Goal: Transaction & Acquisition: Purchase product/service

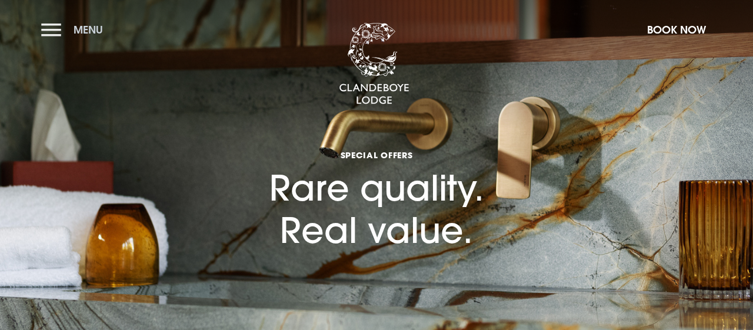
click at [50, 34] on button "Menu" at bounding box center [75, 29] width 68 height 25
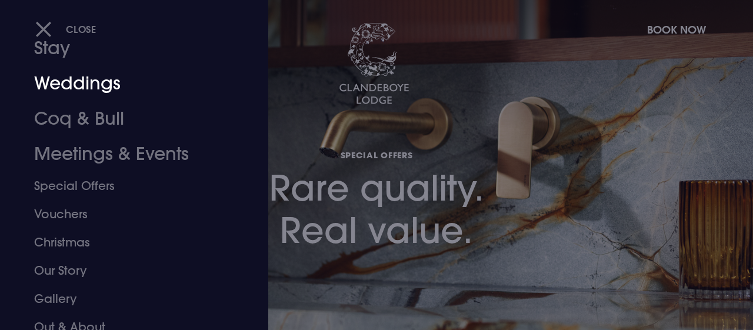
scroll to position [71, 0]
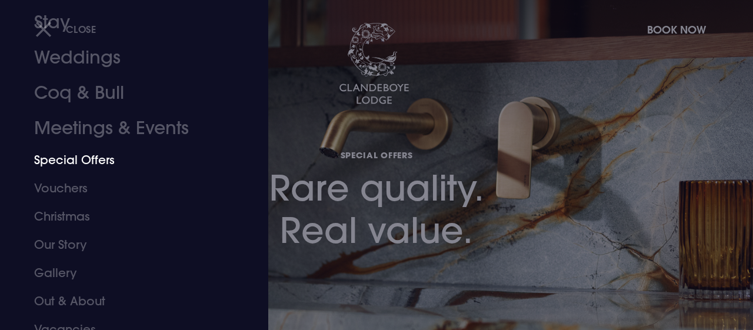
click at [86, 160] on link "Special Offers" at bounding box center [126, 160] width 184 height 28
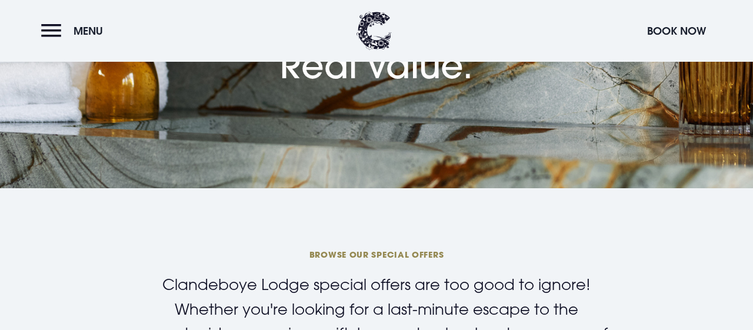
scroll to position [184, 0]
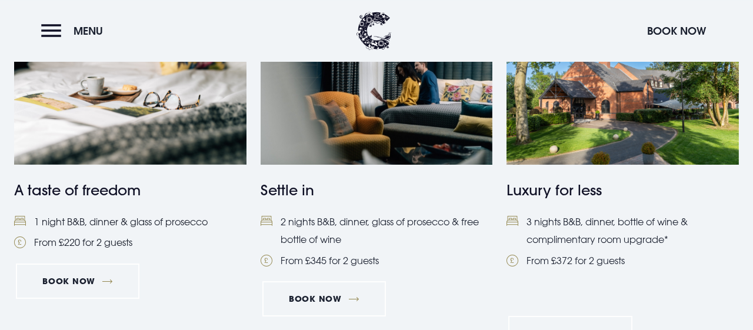
scroll to position [537, 0]
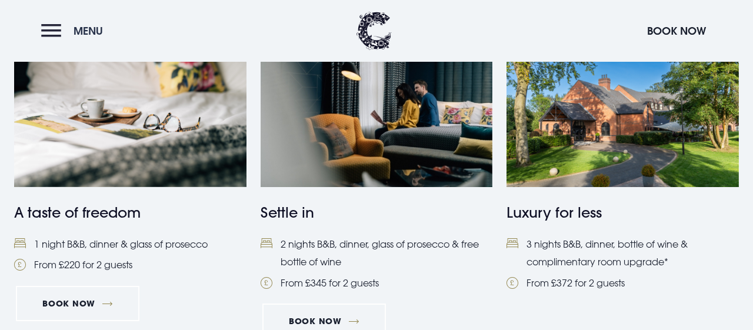
click at [49, 24] on button "Menu" at bounding box center [75, 30] width 68 height 25
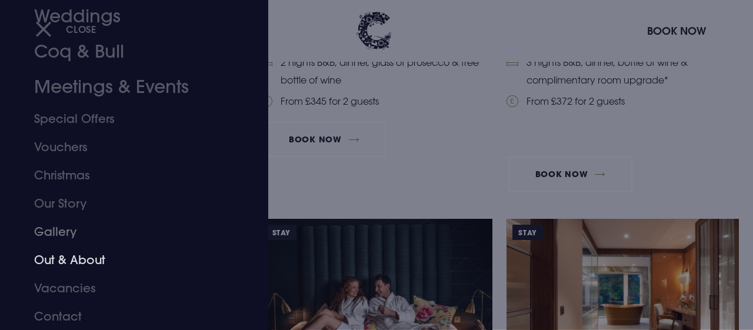
scroll to position [721, 0]
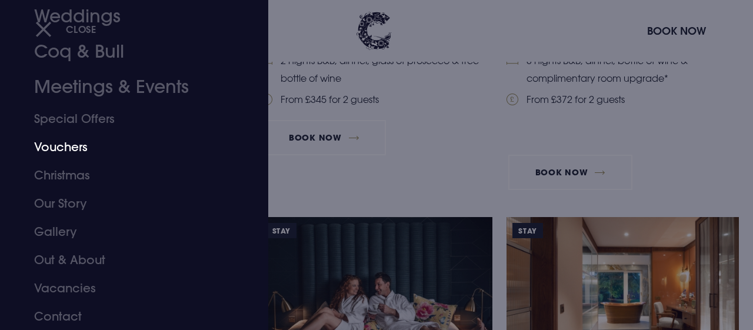
click at [71, 149] on link "Vouchers" at bounding box center [126, 147] width 184 height 28
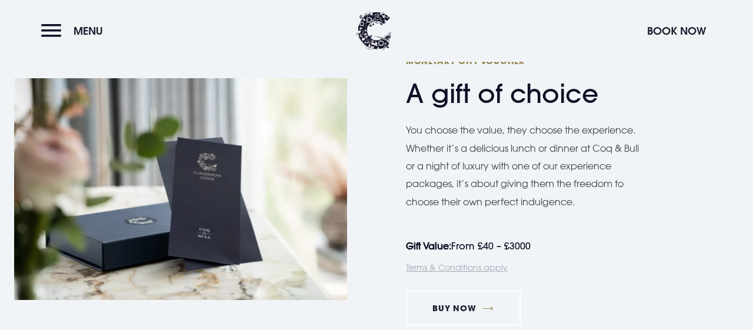
scroll to position [612, 0]
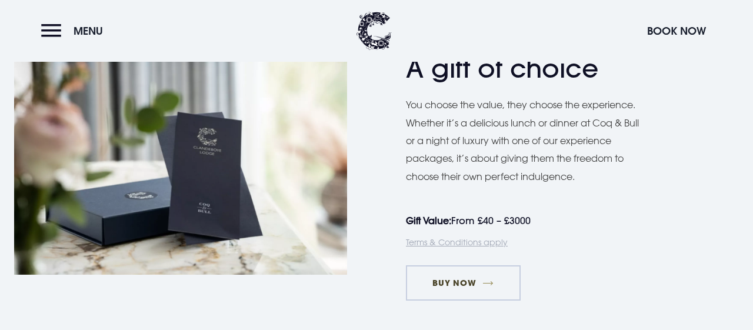
click at [447, 283] on link "Buy Now" at bounding box center [463, 282] width 115 height 35
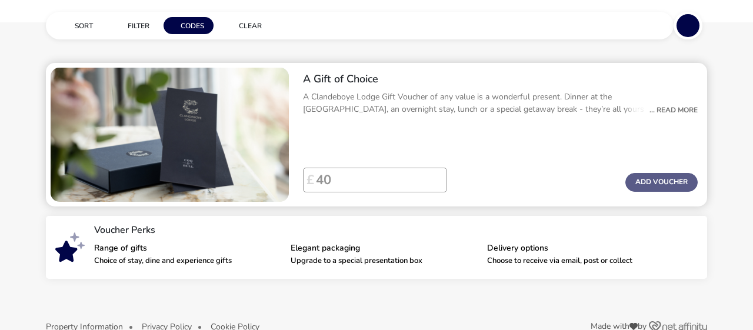
scroll to position [55, 0]
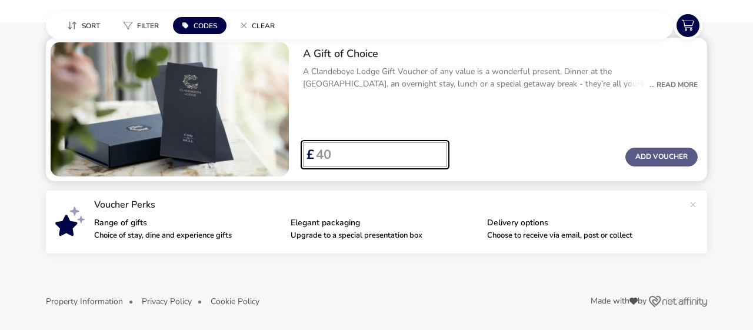
click at [326, 155] on input "Voucher Price" at bounding box center [376, 154] width 124 height 25
type input "500"
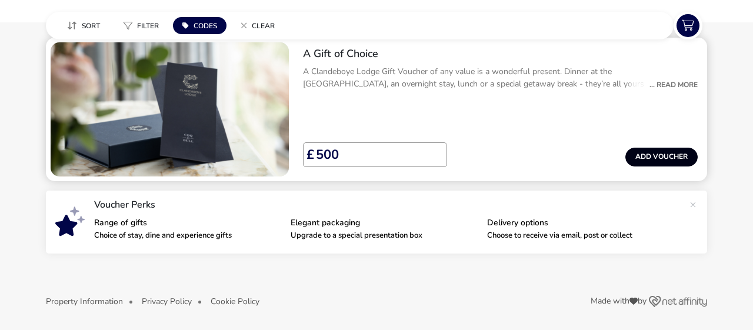
click at [648, 155] on button "Add Voucher" at bounding box center [661, 157] width 72 height 19
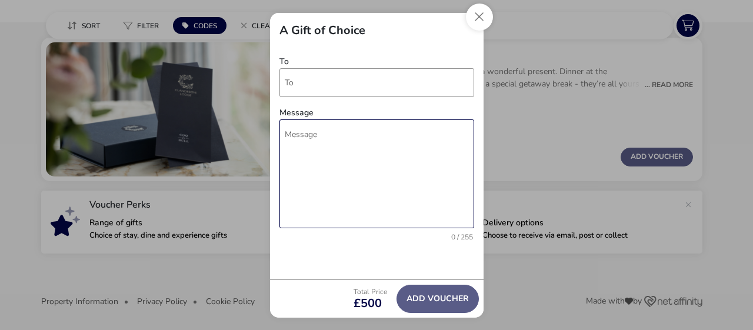
scroll to position [200, 0]
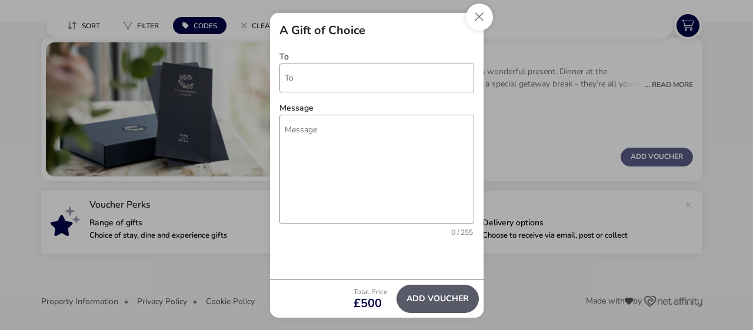
click at [431, 301] on button "Add Voucher" at bounding box center [437, 299] width 82 height 28
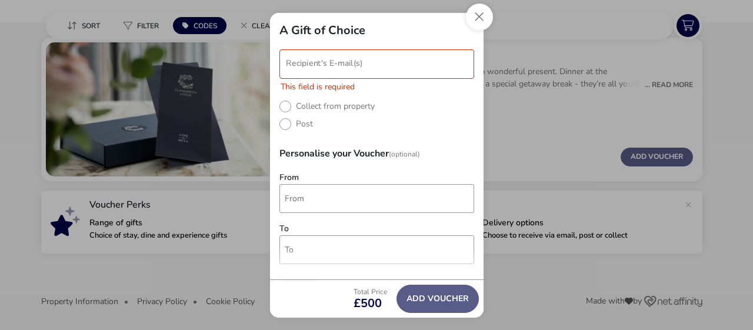
scroll to position [6, 0]
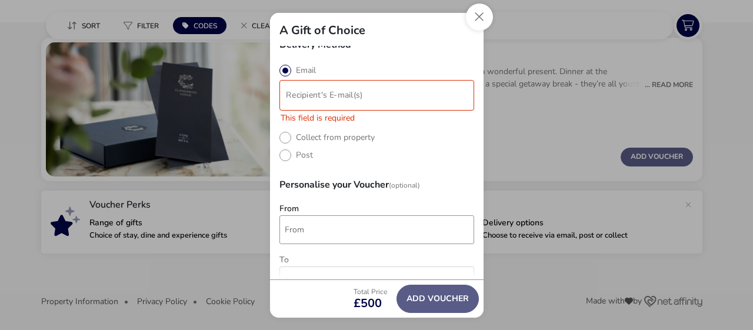
click at [296, 95] on input "modalAddVoucherInfo" at bounding box center [377, 94] width 190 height 25
click at [296, 96] on input "modalAddVoucherInfo" at bounding box center [377, 94] width 190 height 25
click at [326, 95] on input "modalAddVoucherInfo" at bounding box center [377, 94] width 190 height 25
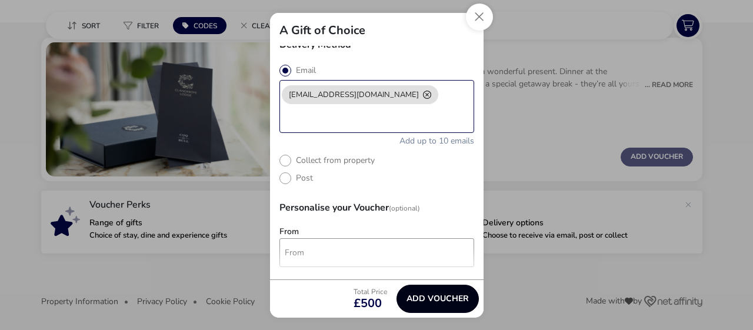
click at [432, 295] on button "Add Voucher" at bounding box center [437, 299] width 82 height 28
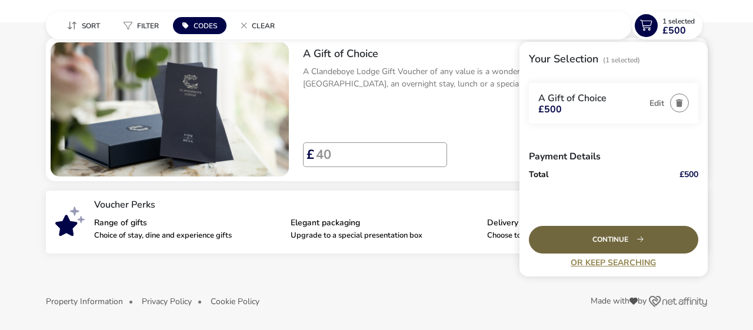
click at [616, 238] on div "Continue" at bounding box center [613, 240] width 169 height 28
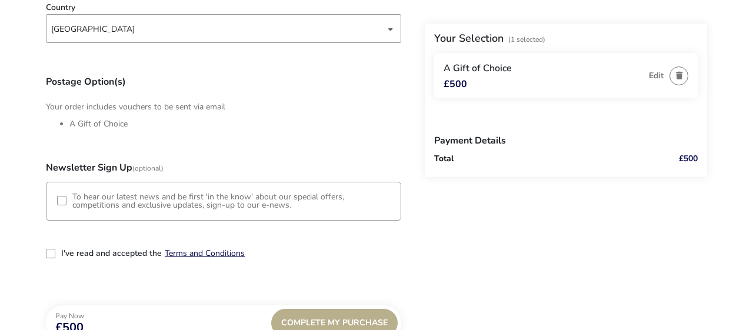
scroll to position [612, 0]
